Goal: Task Accomplishment & Management: Manage account settings

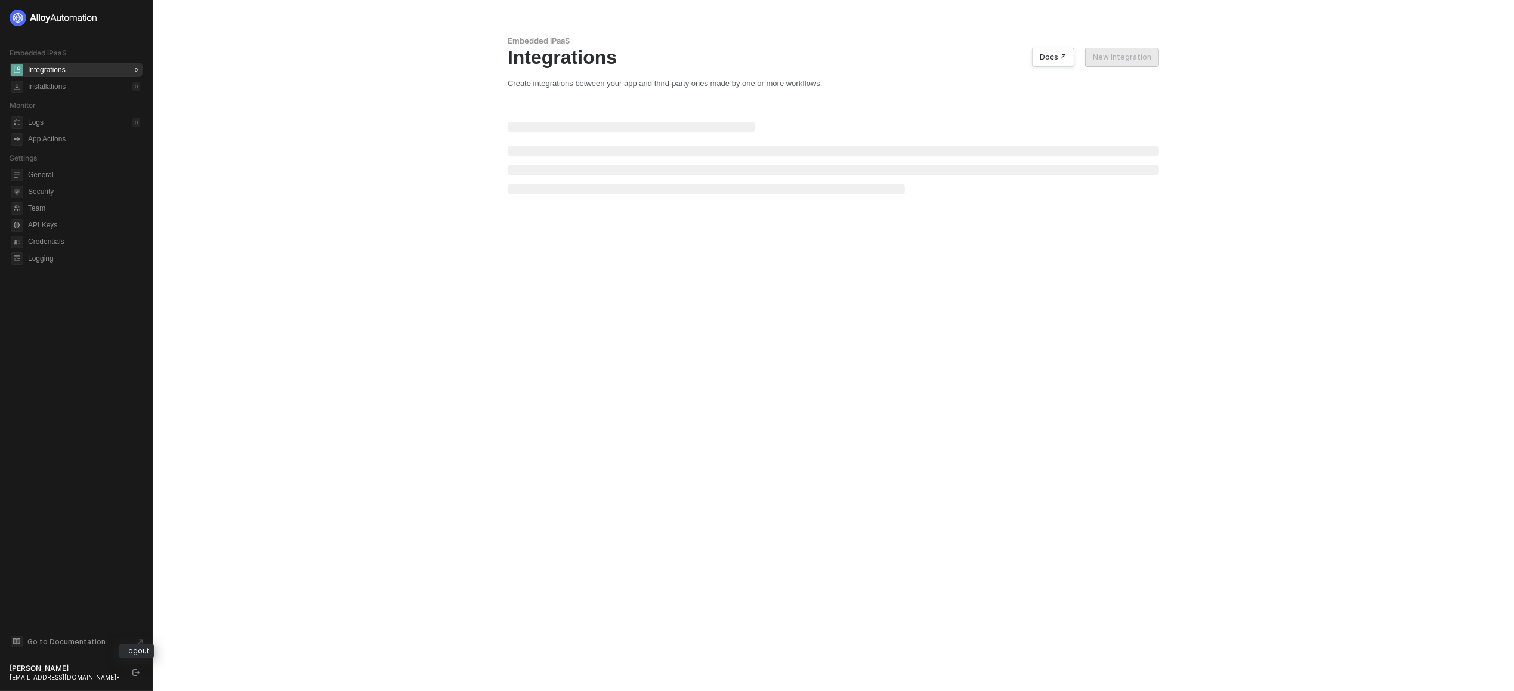
click at [139, 671] on button "button" at bounding box center [136, 672] width 14 height 14
click at [127, 665] on div "[PERSON_NAME] [PERSON_NAME][EMAIL_ADDRESS][DOMAIN_NAME] •" at bounding box center [77, 672] width 134 height 18
click at [133, 672] on icon "logout" at bounding box center [135, 672] width 7 height 7
